Goal: Information Seeking & Learning: Check status

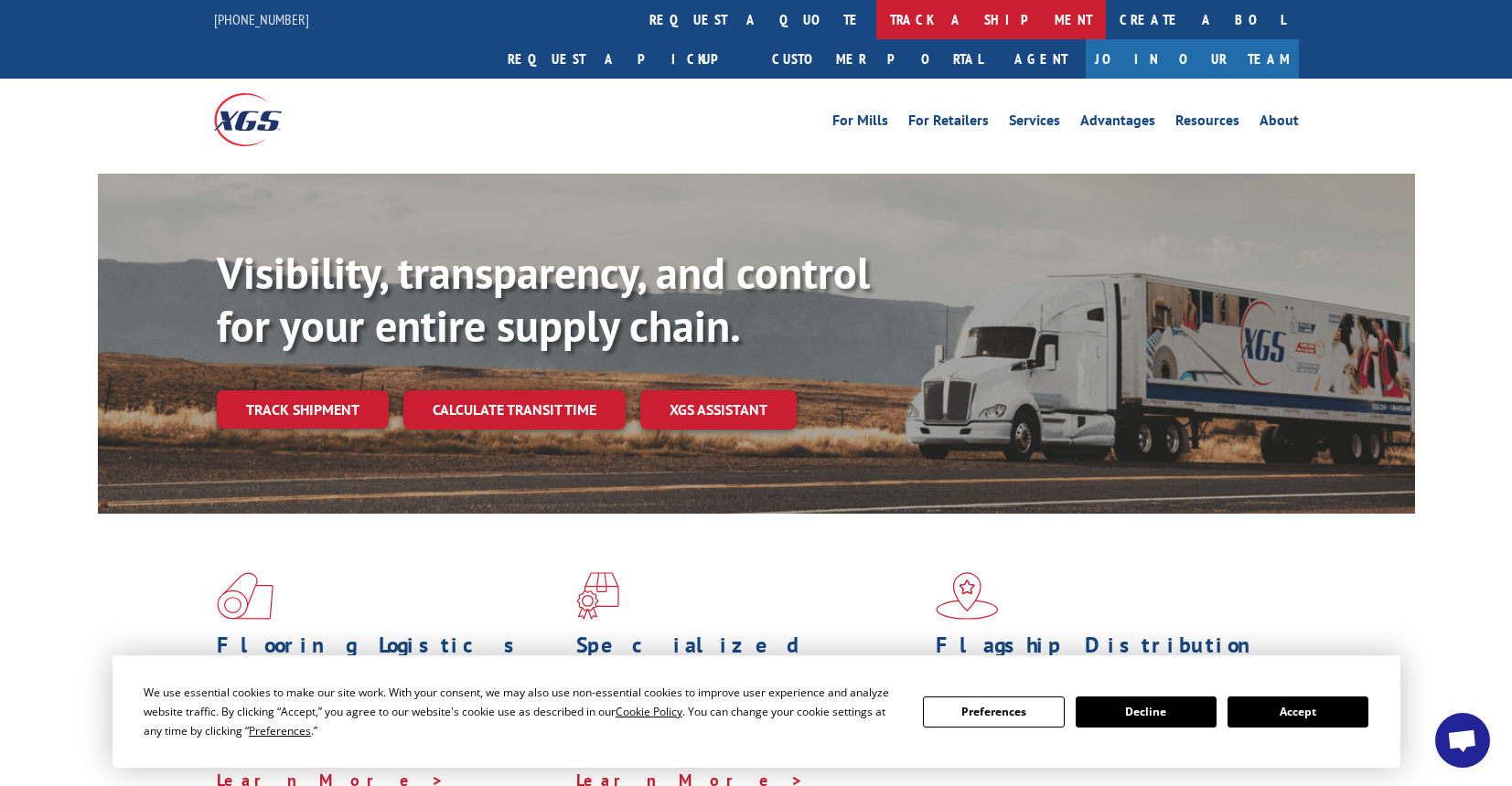
click at [876, 28] on link "track a shipment" at bounding box center [990, 20] width 230 height 40
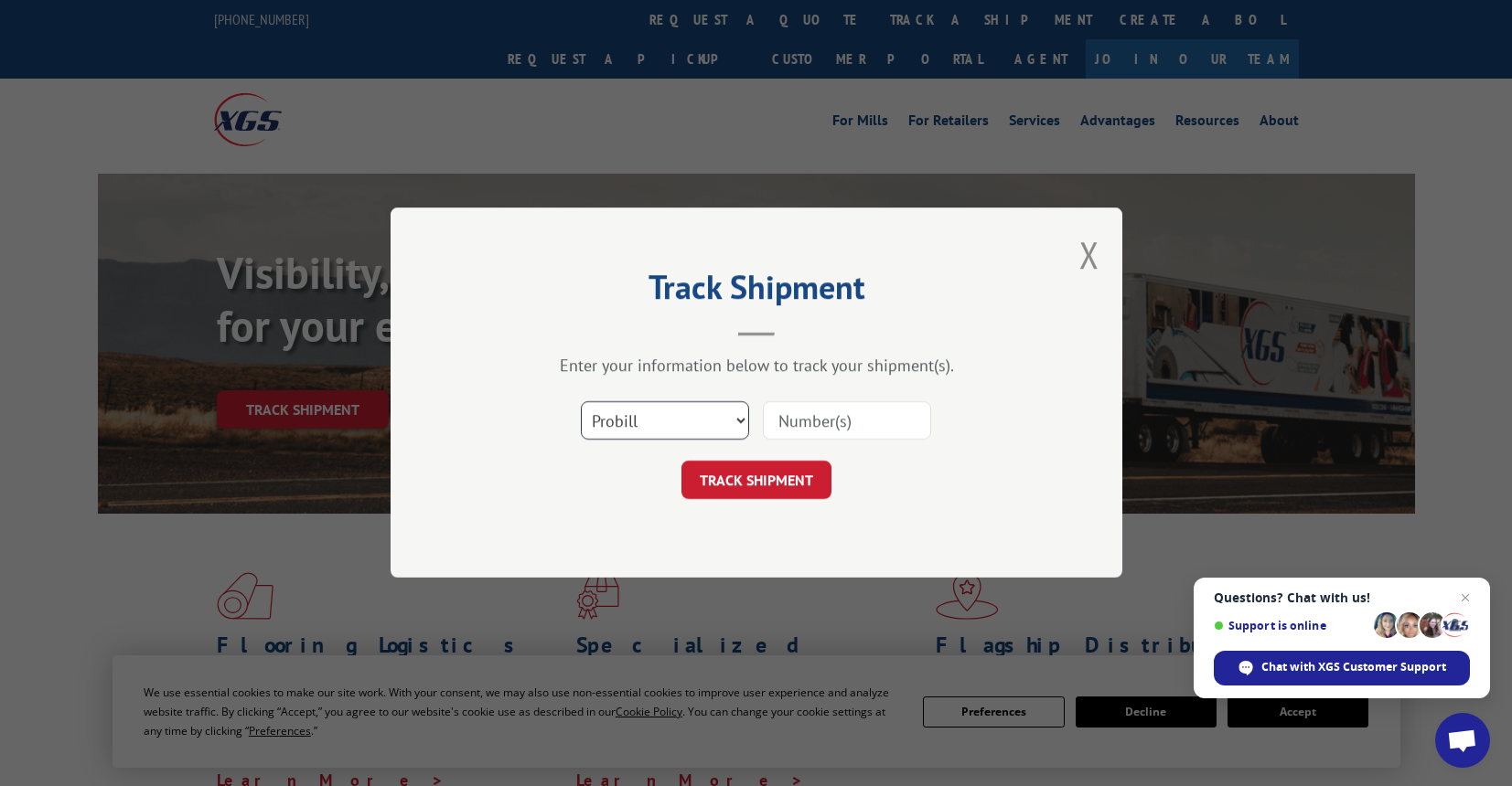
click at [646, 414] on select "Select category... Probill BOL PO" at bounding box center [664, 421] width 168 height 39
click at [580, 402] on select "Select category... Probill BOL PO" at bounding box center [664, 421] width 168 height 39
click at [803, 402] on input at bounding box center [846, 421] width 168 height 39
paste input "17607341"
type input "17607341"
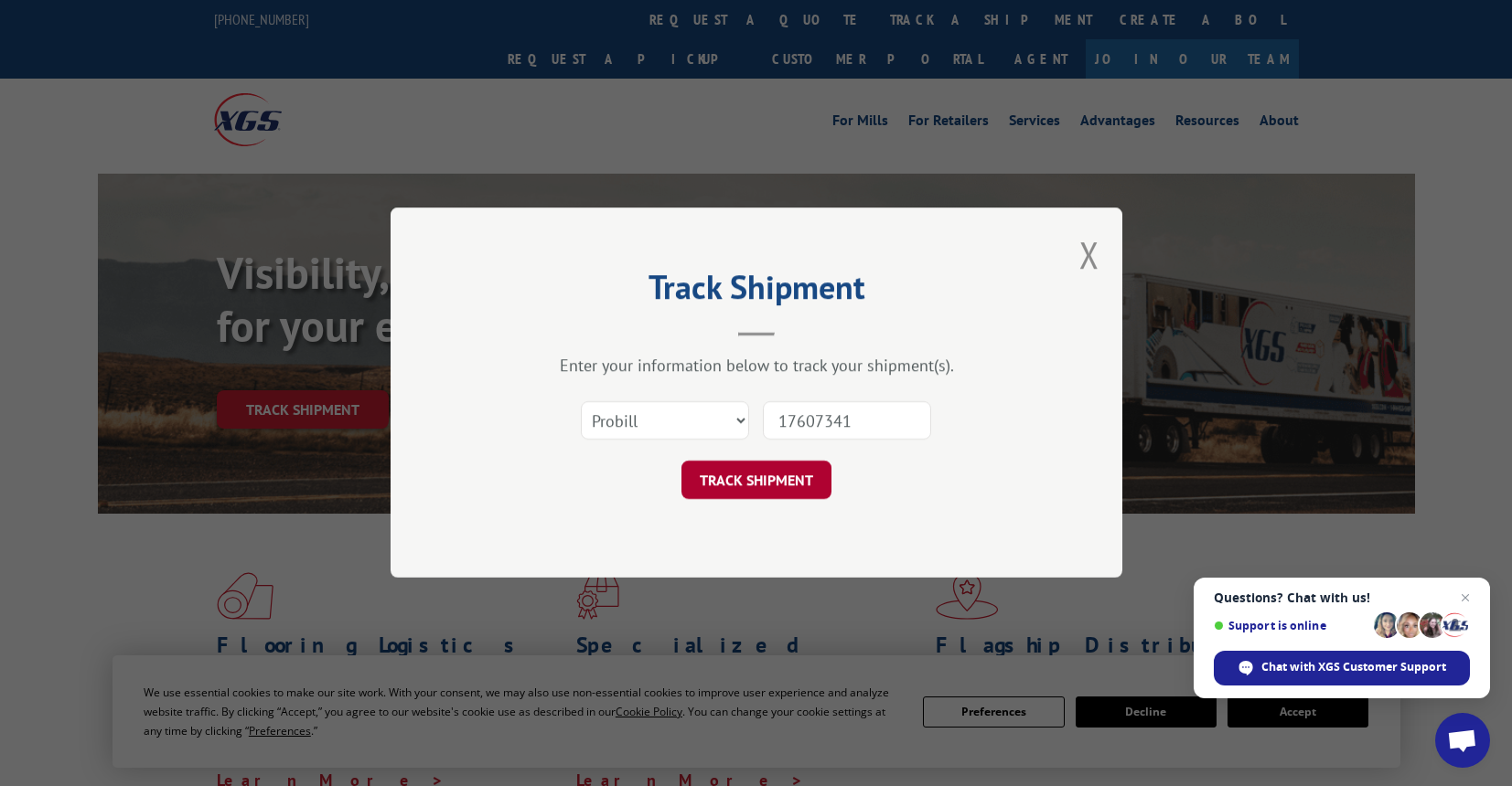
click at [772, 483] on button "TRACK SHIPMENT" at bounding box center [756, 481] width 150 height 39
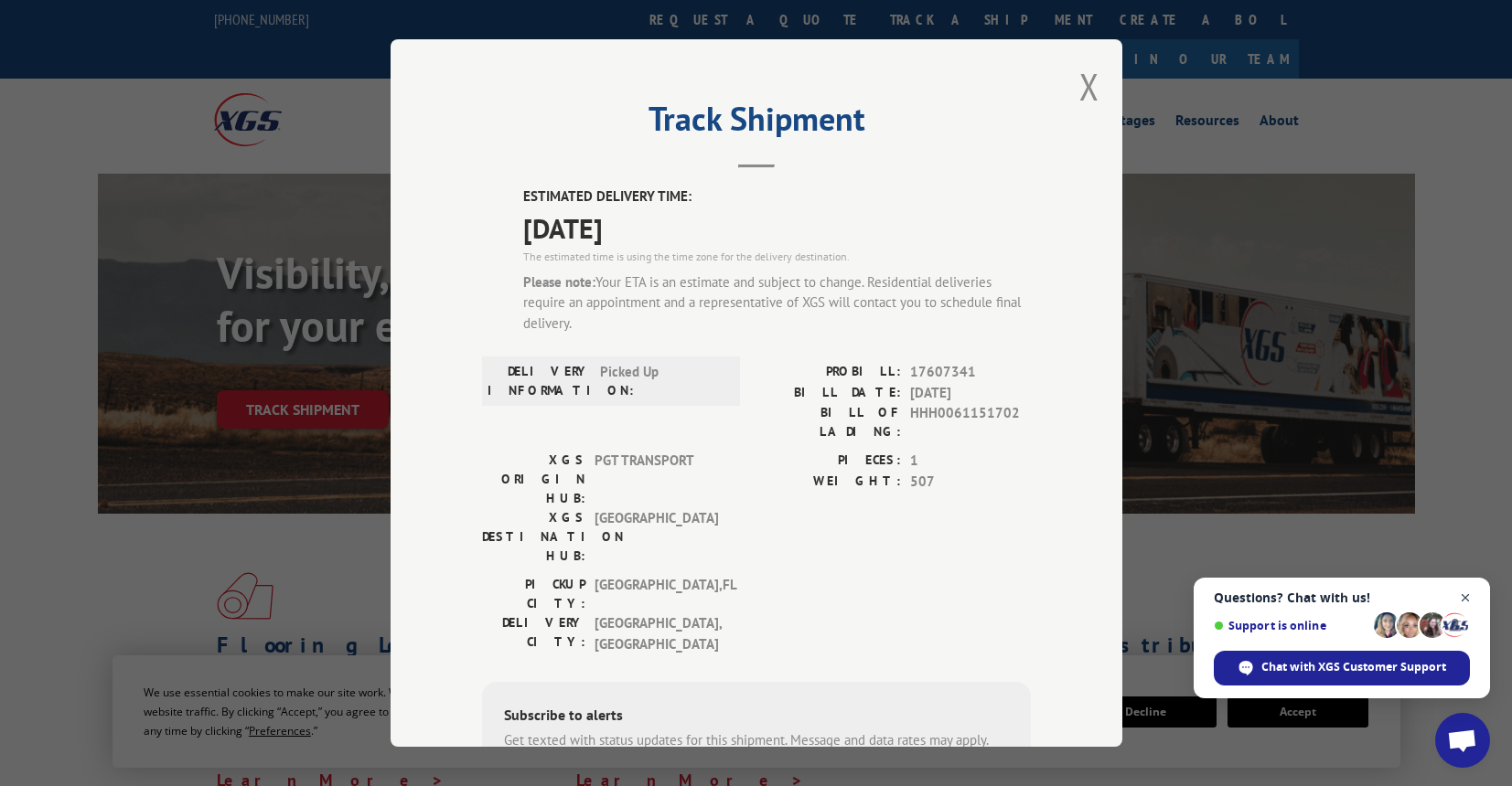
click at [1467, 593] on span "Close chat" at bounding box center [1465, 598] width 23 height 23
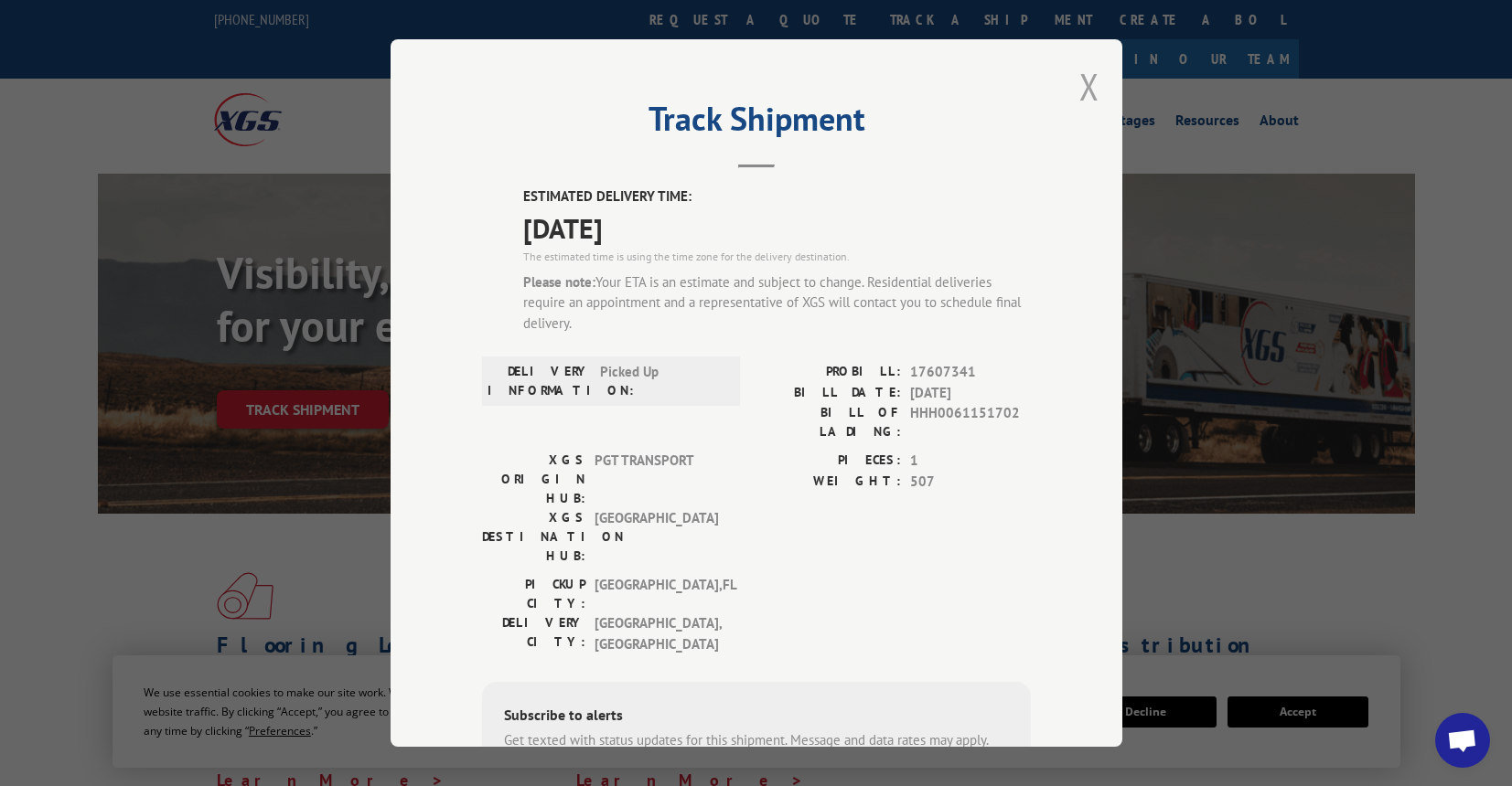
click at [1095, 91] on button "Close modal" at bounding box center [1089, 86] width 20 height 49
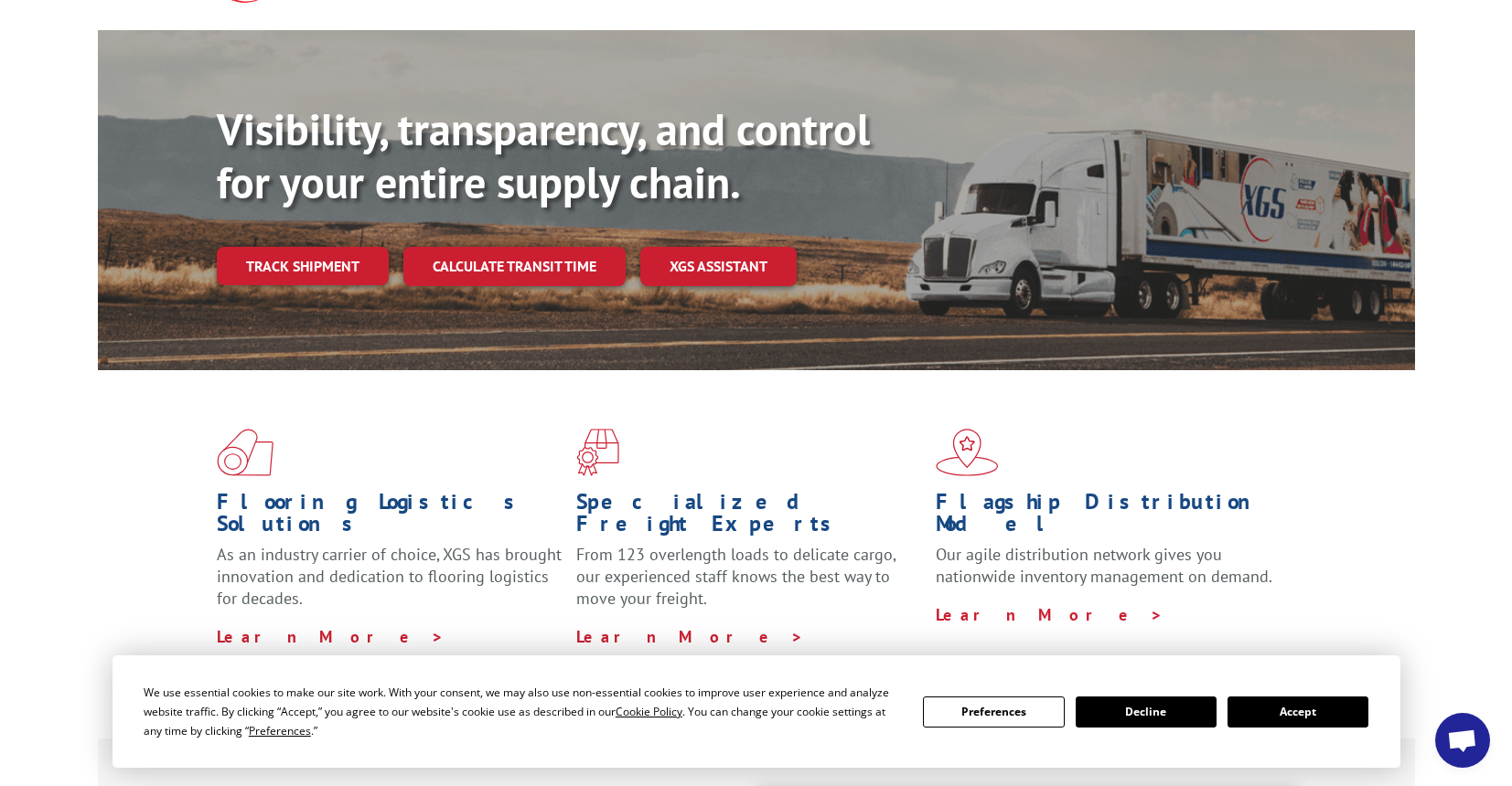
scroll to position [51, 0]
